Goal: Task Accomplishment & Management: Manage account settings

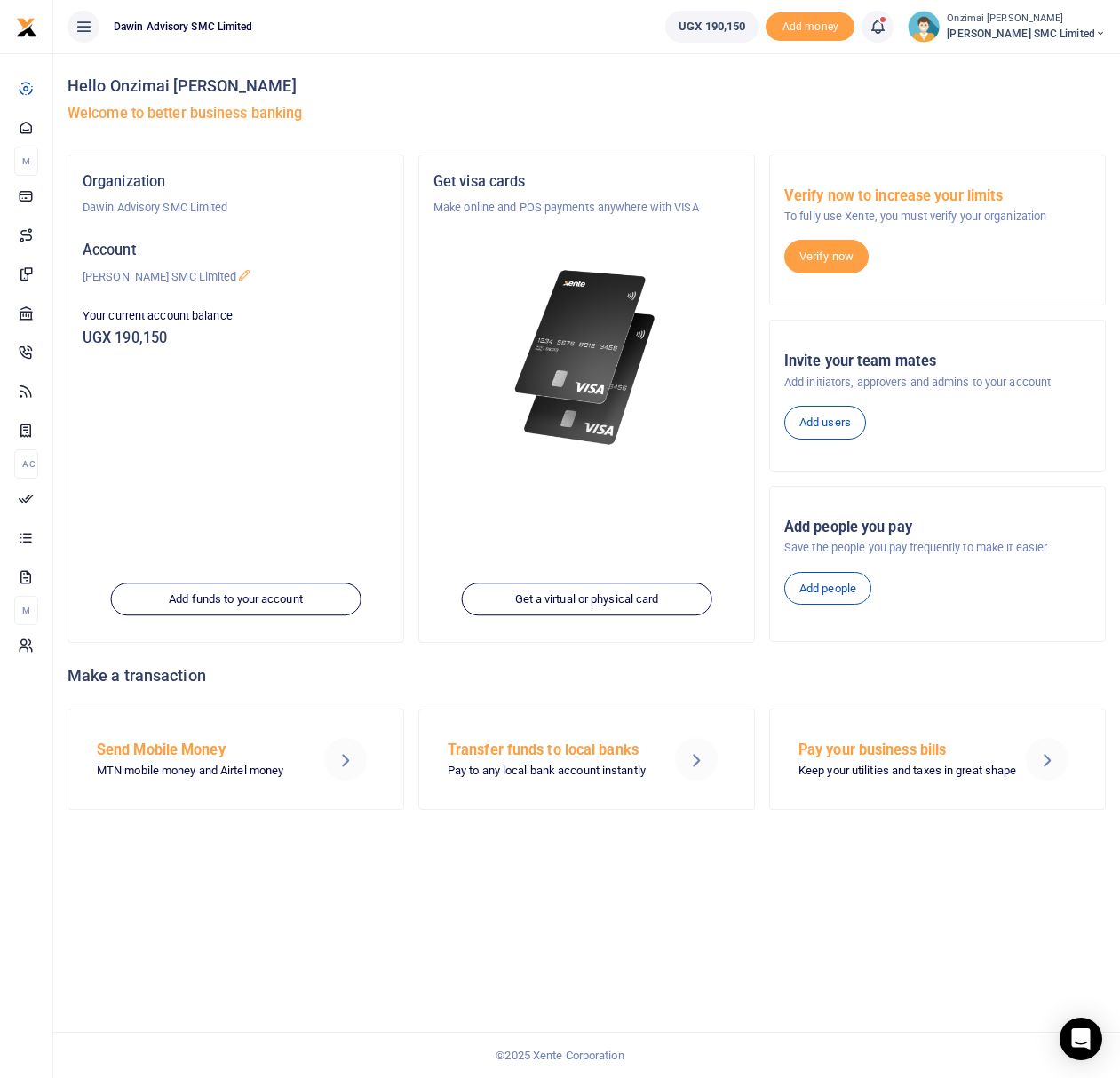
click at [883, 30] on icon at bounding box center [878, 27] width 18 height 20
click at [771, 132] on small "You have 7 awaiting for your to act on" at bounding box center [767, 133] width 171 height 13
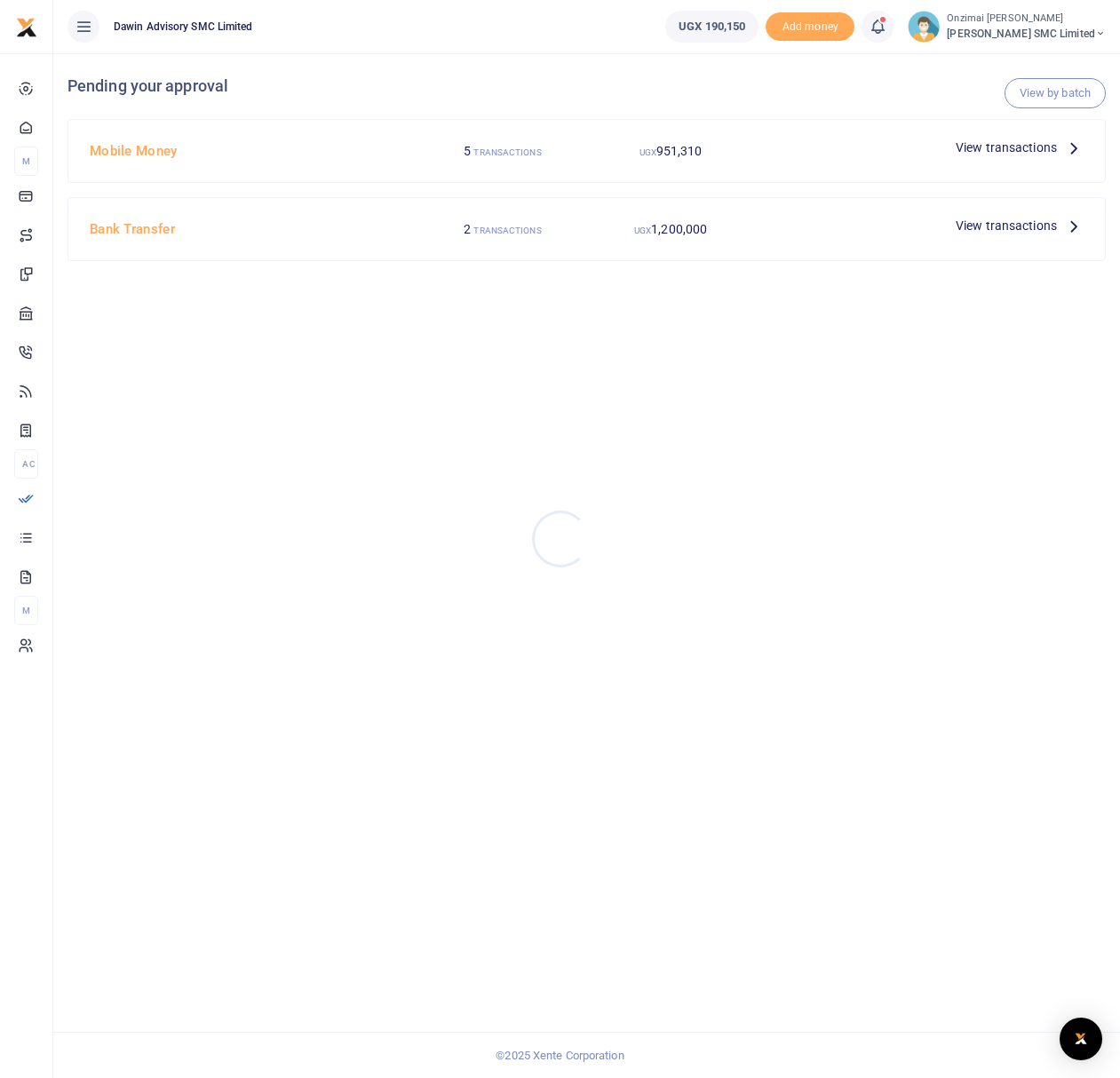
click at [1004, 156] on div at bounding box center [560, 539] width 1120 height 1078
click at [1004, 149] on span "View transactions" at bounding box center [1006, 147] width 101 height 20
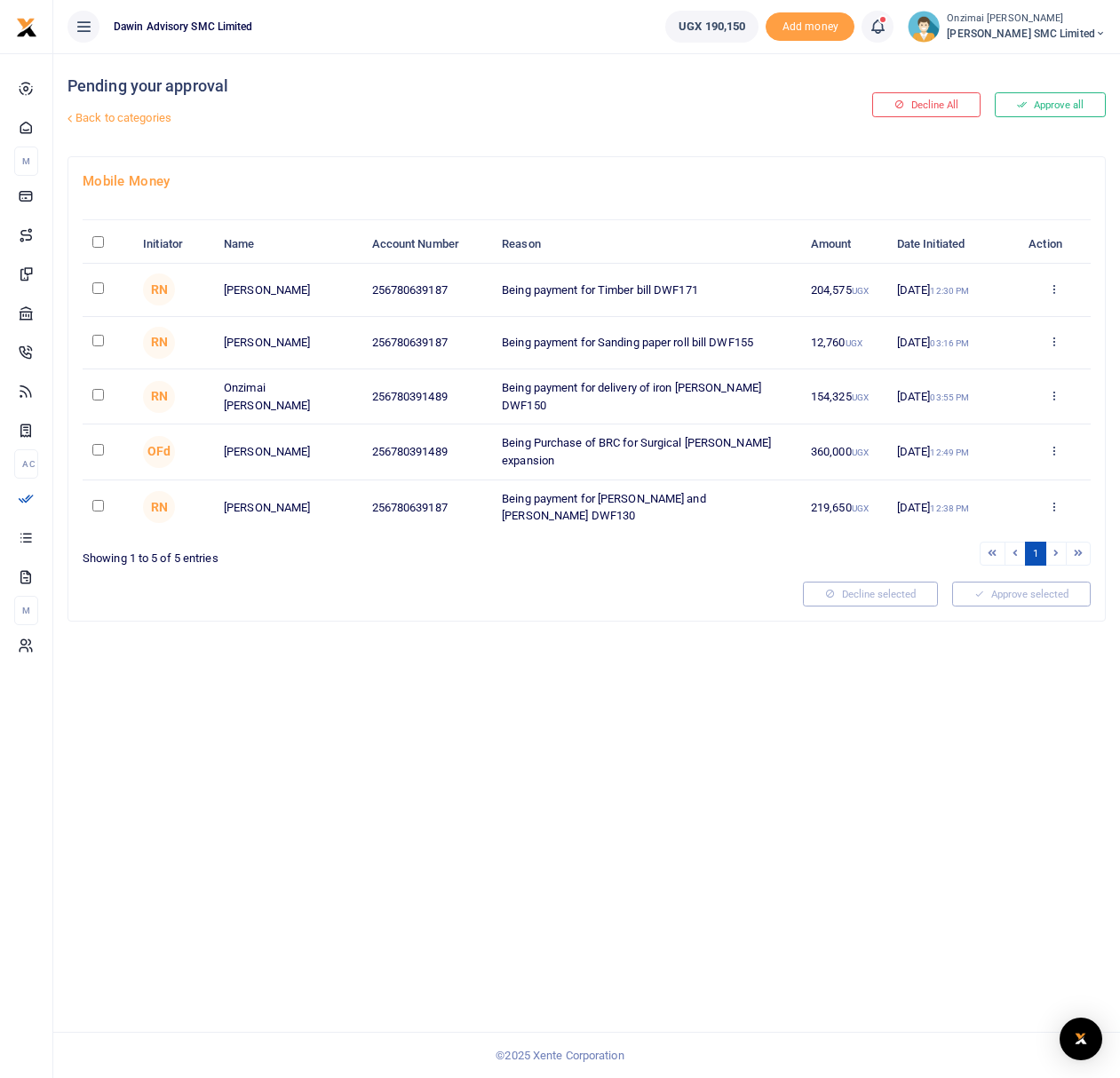
click at [104, 503] on td at bounding box center [107, 507] width 50 height 54
click at [101, 499] on input "checkbox" at bounding box center [98, 505] width 12 height 12
checkbox input "true"
click at [883, 591] on button "Decline selected (1)" at bounding box center [852, 593] width 147 height 25
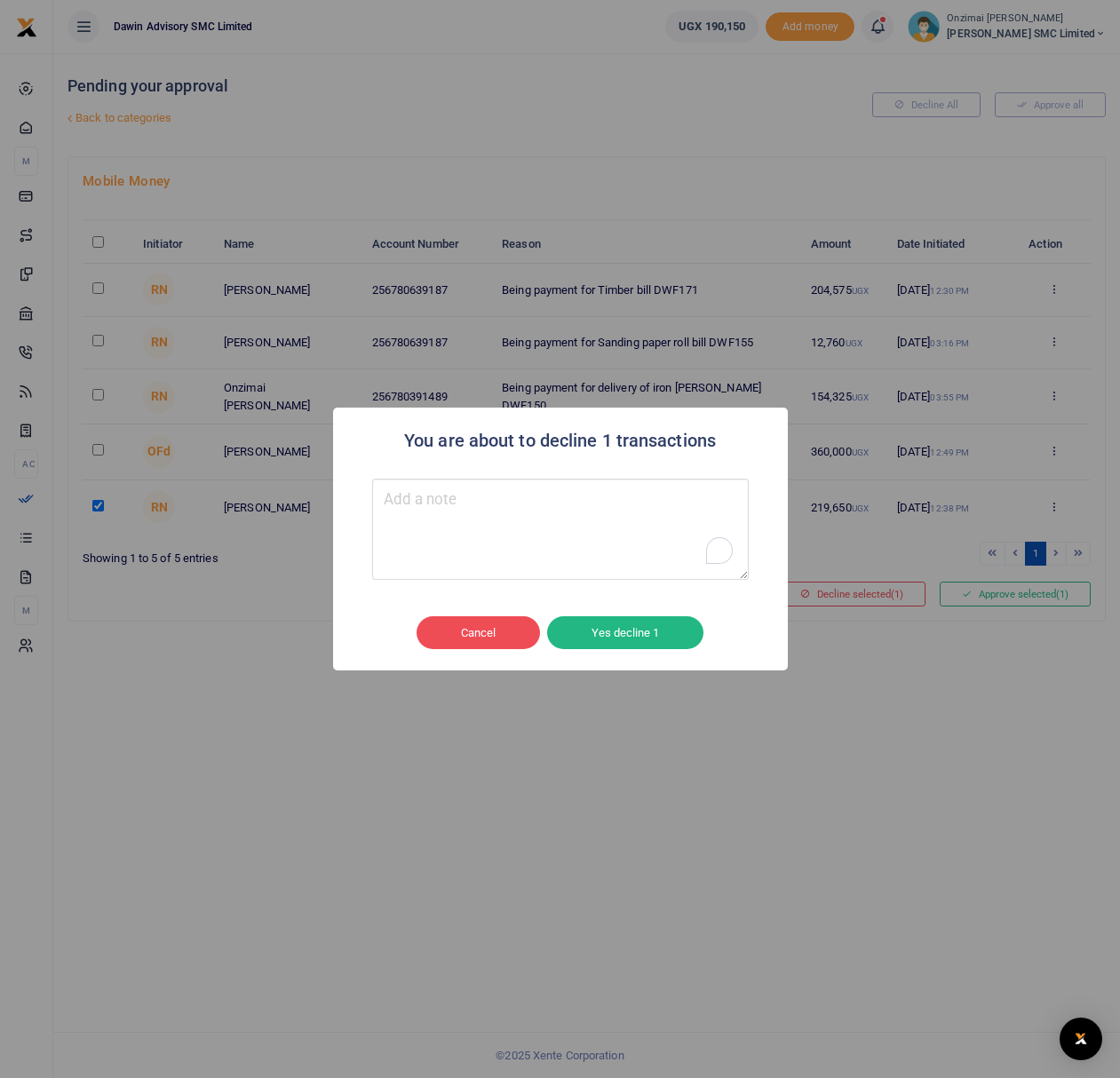
click at [574, 553] on textarea "To enrich screen reader interactions, please activate Accessibility in Grammarl…" at bounding box center [560, 529] width 377 height 101
type textarea "Duplicate Transaction"
click at [628, 630] on button "Yes decline 1" at bounding box center [625, 633] width 156 height 34
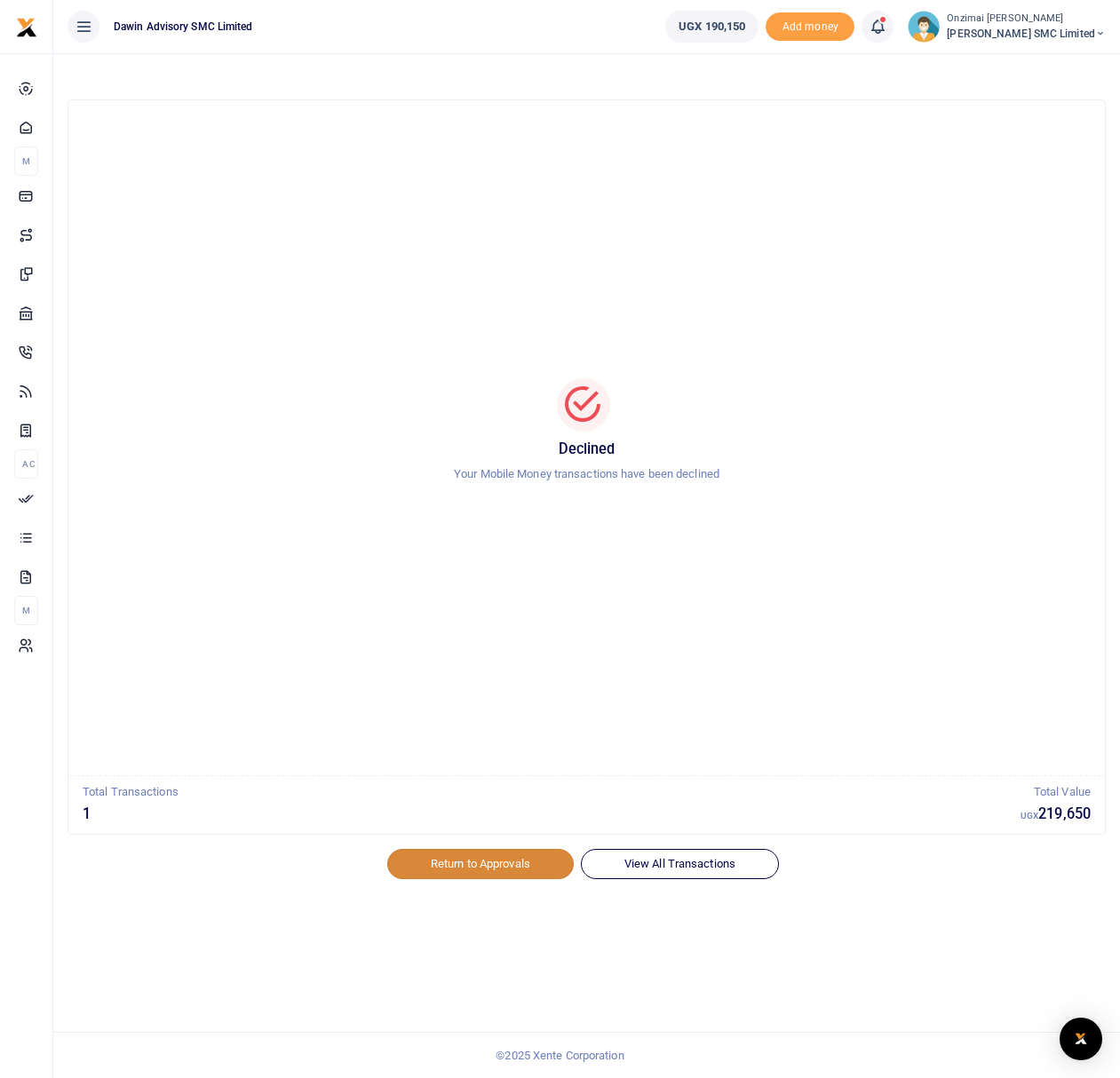
click at [512, 866] on link "Return to Approvals" at bounding box center [480, 863] width 187 height 31
click at [515, 862] on link "Return to Approvals" at bounding box center [480, 863] width 187 height 31
